Goal: Task Accomplishment & Management: Manage account settings

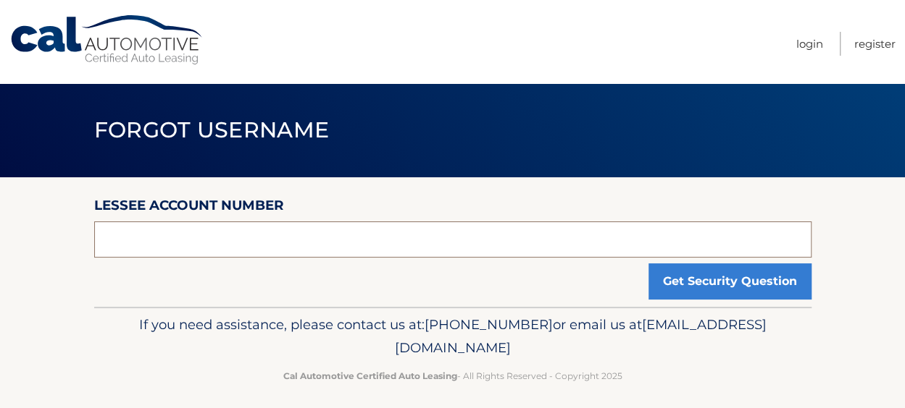
click at [268, 243] on input "text" at bounding box center [452, 240] width 717 height 36
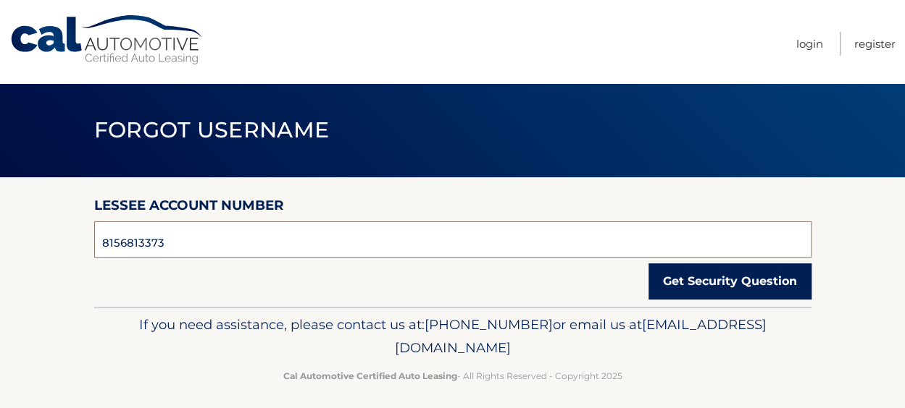
type input "8156813373"
click at [708, 275] on button "Get Security Question" at bounding box center [729, 282] width 163 height 36
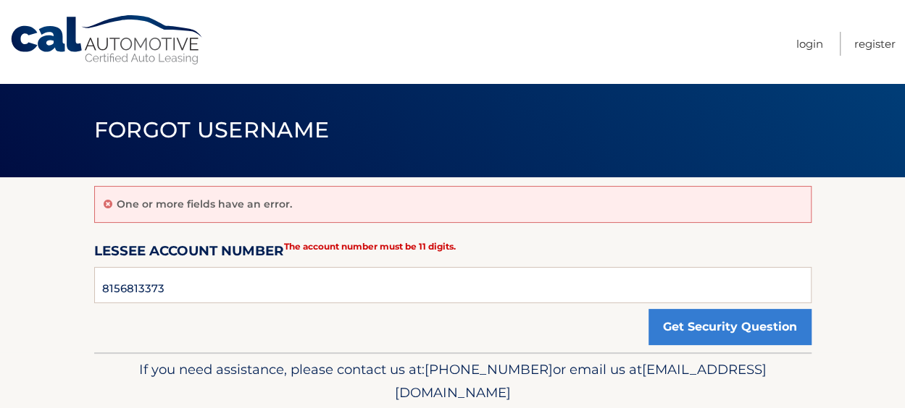
scroll to position [54, 0]
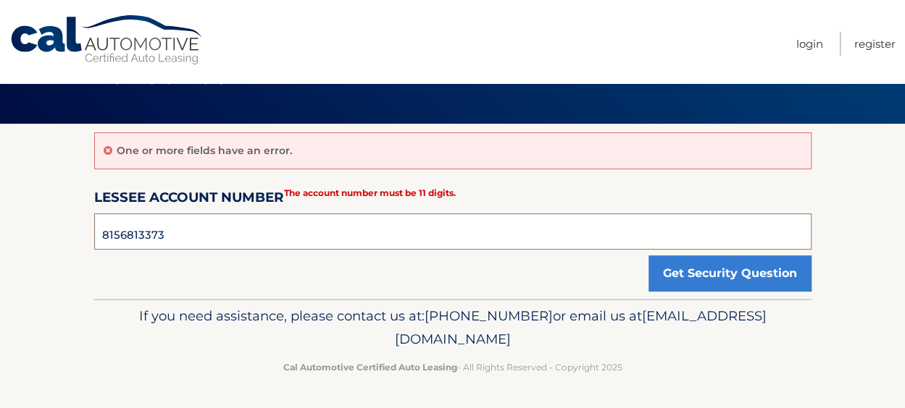
click at [98, 235] on input "8156813373" at bounding box center [452, 232] width 717 height 36
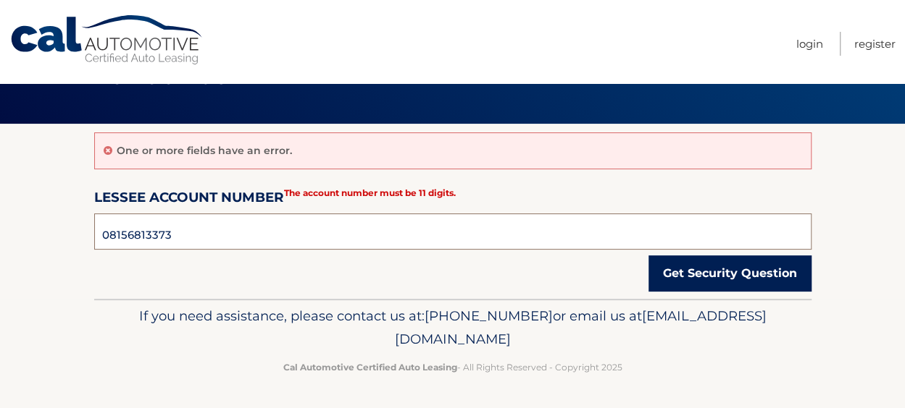
type input "08156813373"
click at [717, 265] on button "Get Security Question" at bounding box center [729, 274] width 163 height 36
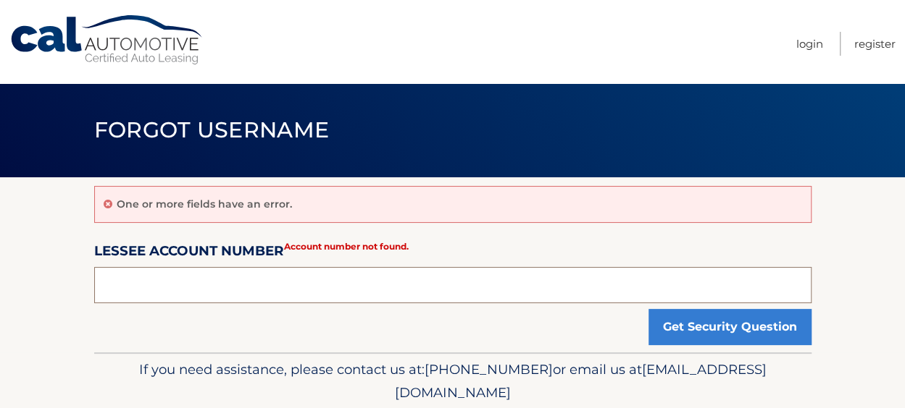
click at [611, 276] on input "text" at bounding box center [452, 285] width 717 height 36
